Goal: Information Seeking & Learning: Learn about a topic

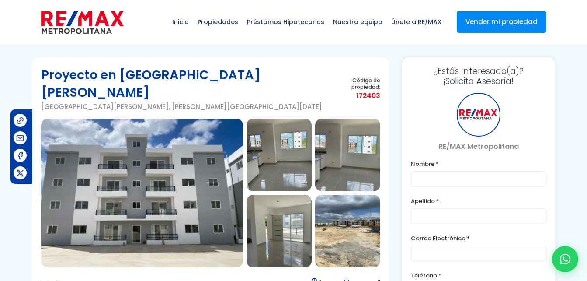
type input "julio"
type input "abad"
type input "[EMAIL_ADDRESS][DOMAIN_NAME]"
type input "[PHONE_NUMBER]"
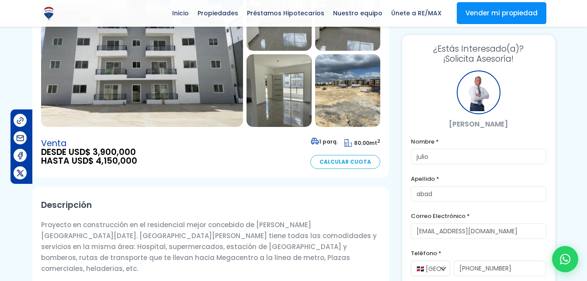
scroll to position [140, 0]
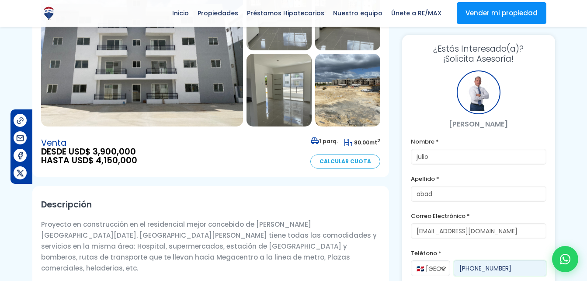
click at [478, 270] on input "[PHONE_NUMBER]" at bounding box center [500, 268] width 93 height 16
drag, startPoint x: 508, startPoint y: 270, endPoint x: 454, endPoint y: 268, distance: 54.3
click at [454, 268] on input "[PHONE_NUMBER]" at bounding box center [500, 268] width 93 height 16
click at [340, 195] on h2 "Descripción" at bounding box center [210, 205] width 339 height 20
click at [206, 200] on div "Descripción Proyecto en construcción en el residencial mejor concebido de [PERS…" at bounding box center [210, 282] width 357 height 192
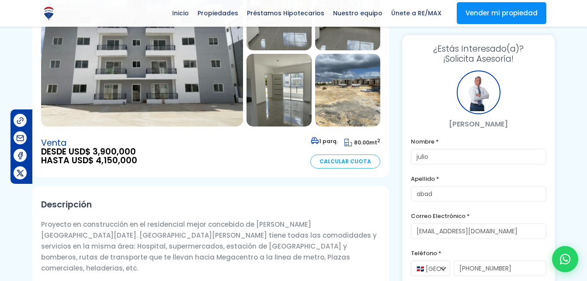
click at [246, 227] on p "Proyecto en construcción en el residencial mejor concebido de [PERSON_NAME][GEO…" at bounding box center [210, 246] width 339 height 55
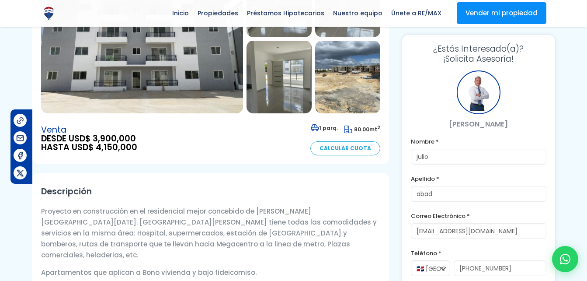
scroll to position [0, 0]
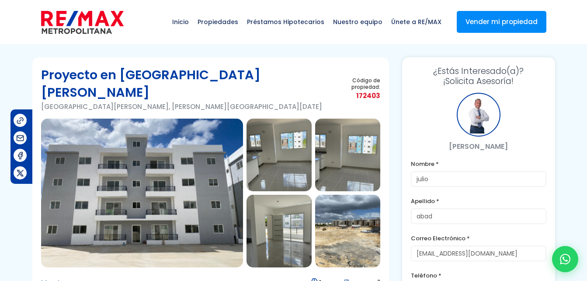
click at [335, 215] on img at bounding box center [347, 231] width 65 height 73
